Goal: Task Accomplishment & Management: Complete application form

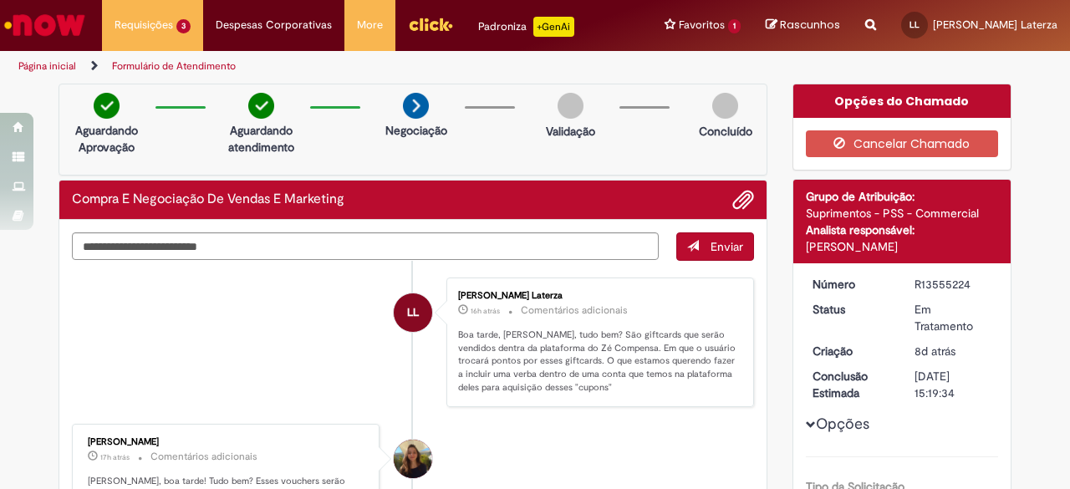
scroll to position [34, 0]
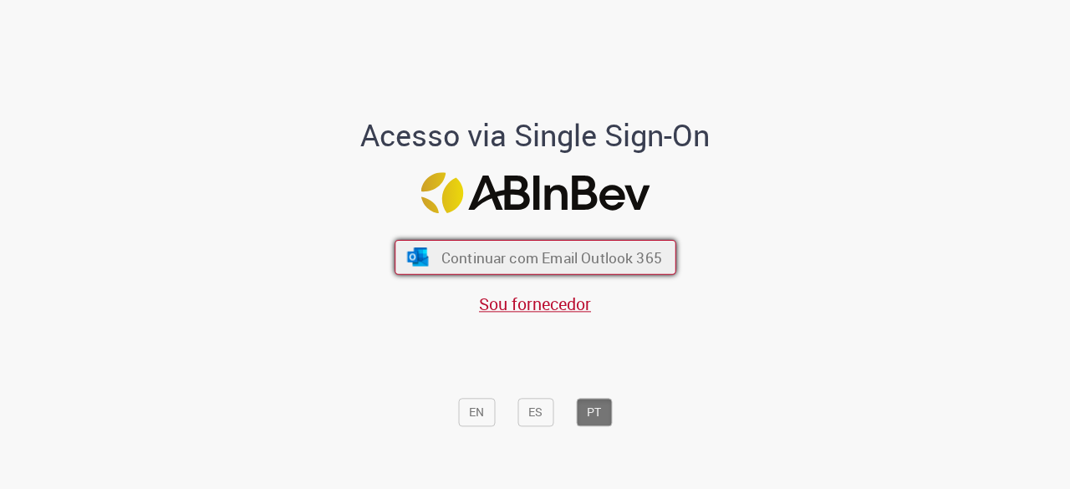
click at [448, 250] on span "Continuar com Email Outlook 365" at bounding box center [551, 257] width 221 height 19
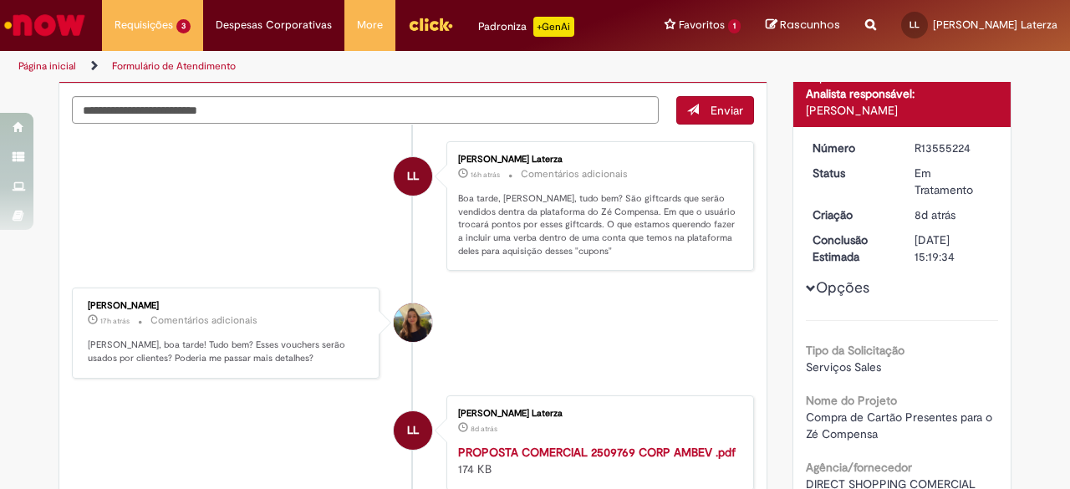
scroll to position [137, 0]
